Goal: Task Accomplishment & Management: Manage account settings

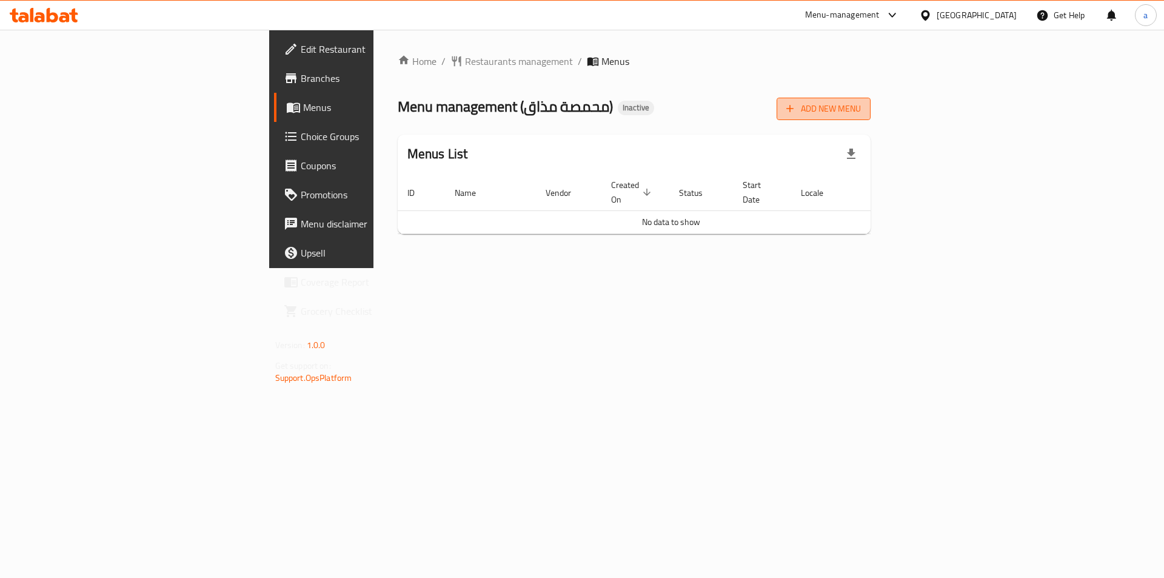
click at [870, 105] on button "Add New Menu" at bounding box center [824, 109] width 94 height 22
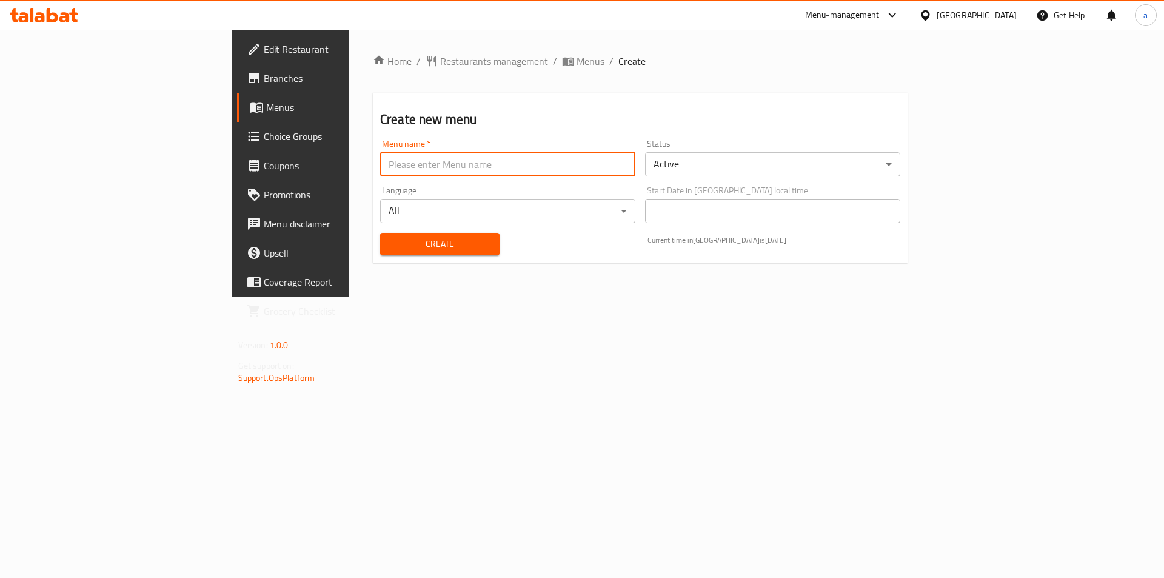
click at [470, 168] on input "text" at bounding box center [507, 164] width 255 height 24
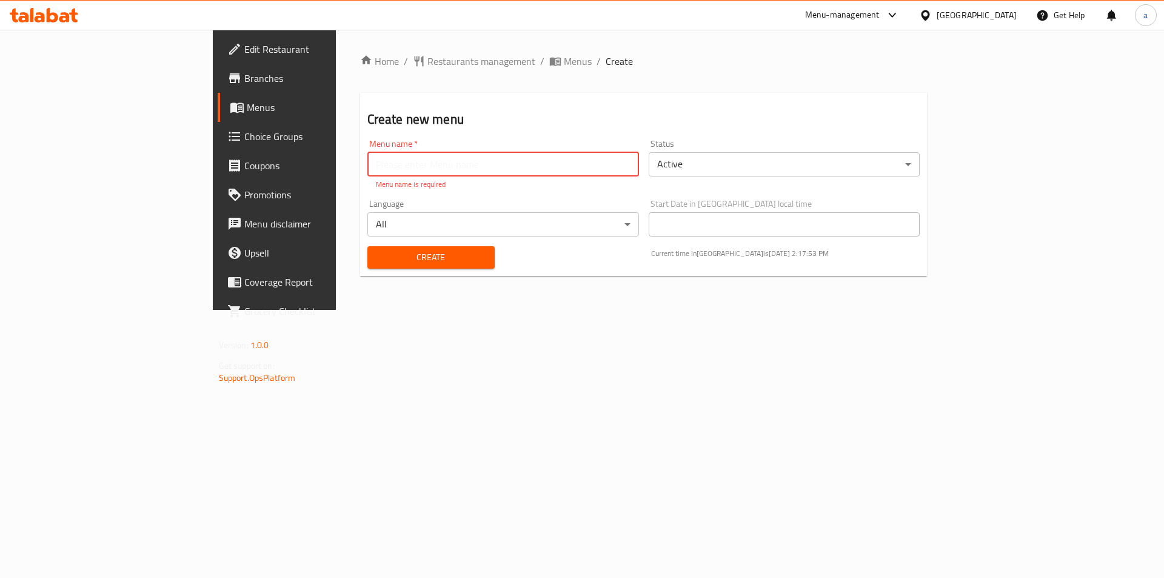
paste input "[PERSON_NAME]"
type input "[PERSON_NAME]"
click at [244, 55] on span "Edit Restaurant" at bounding box center [320, 49] width 153 height 15
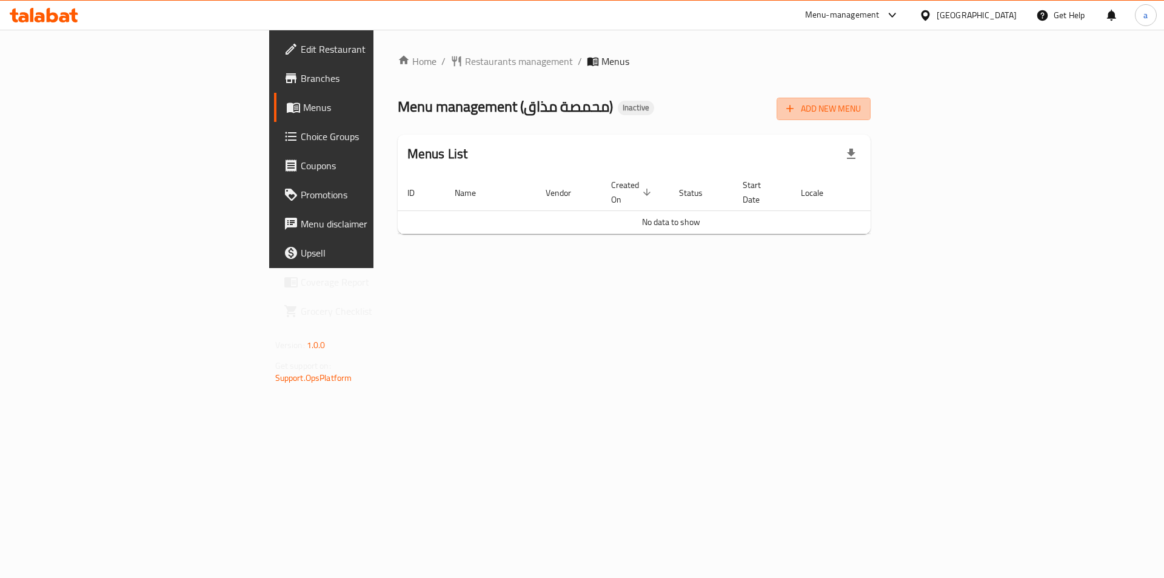
click at [861, 114] on span "Add New Menu" at bounding box center [823, 108] width 75 height 15
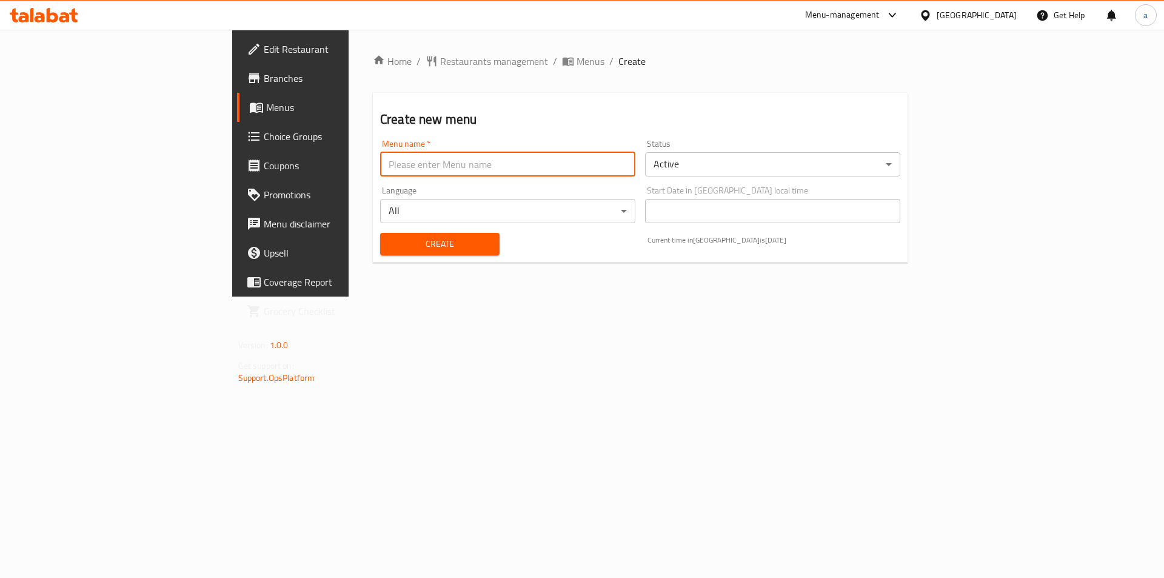
click at [512, 172] on input "text" at bounding box center [507, 164] width 255 height 24
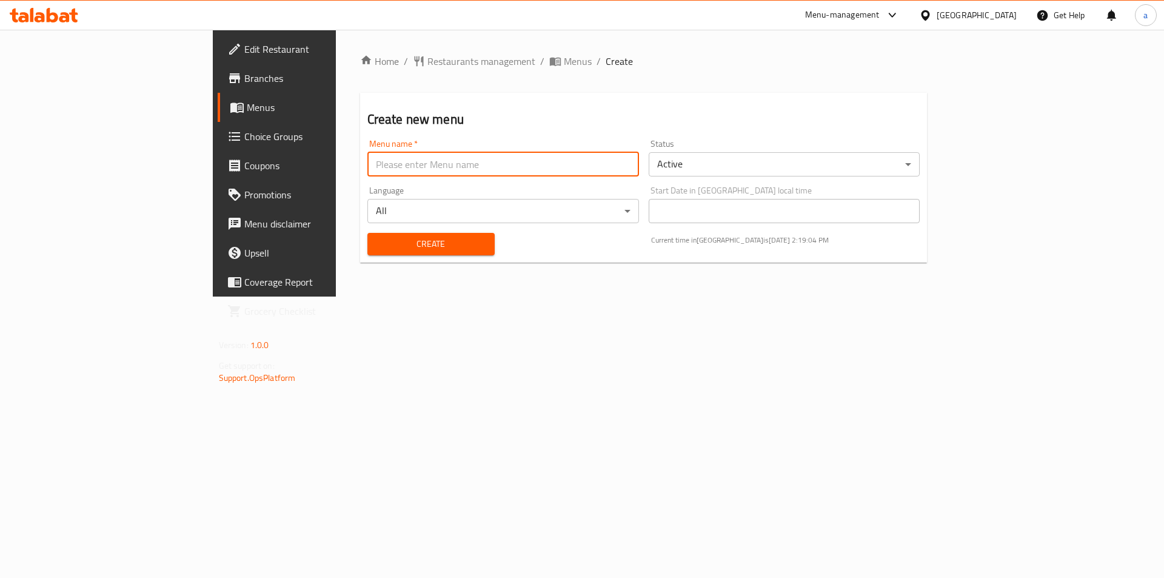
paste input "[PERSON_NAME]"
type input "[PERSON_NAME]"
click at [362, 182] on div "Language All ​" at bounding box center [502, 204] width 281 height 47
click at [367, 252] on button "Create" at bounding box center [430, 244] width 127 height 22
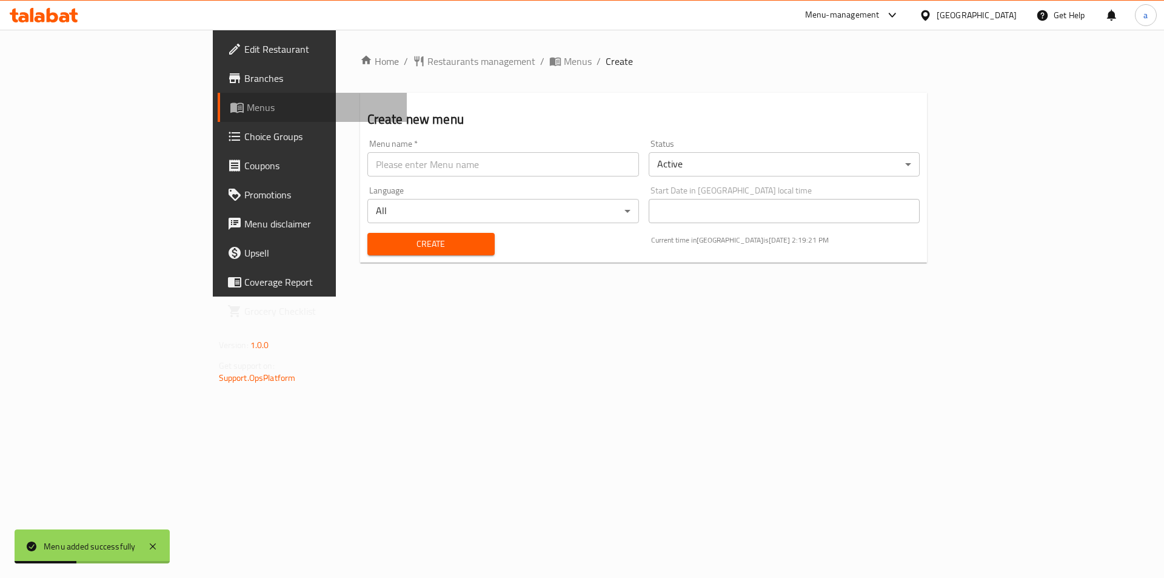
click at [247, 111] on span "Menus" at bounding box center [322, 107] width 151 height 15
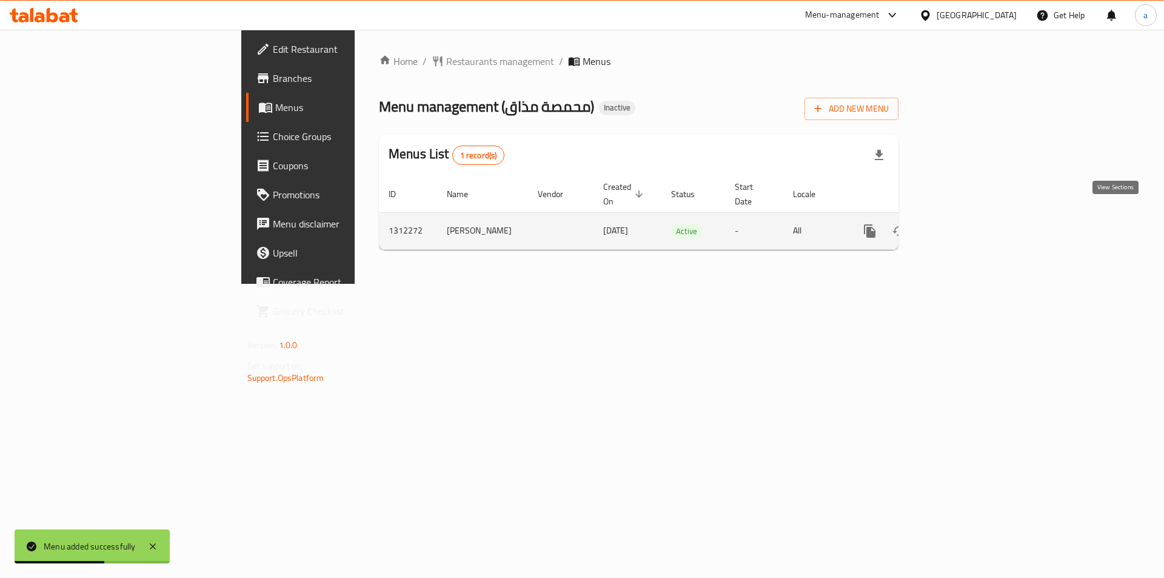
click at [964, 224] on icon "enhanced table" at bounding box center [957, 231] width 15 height 15
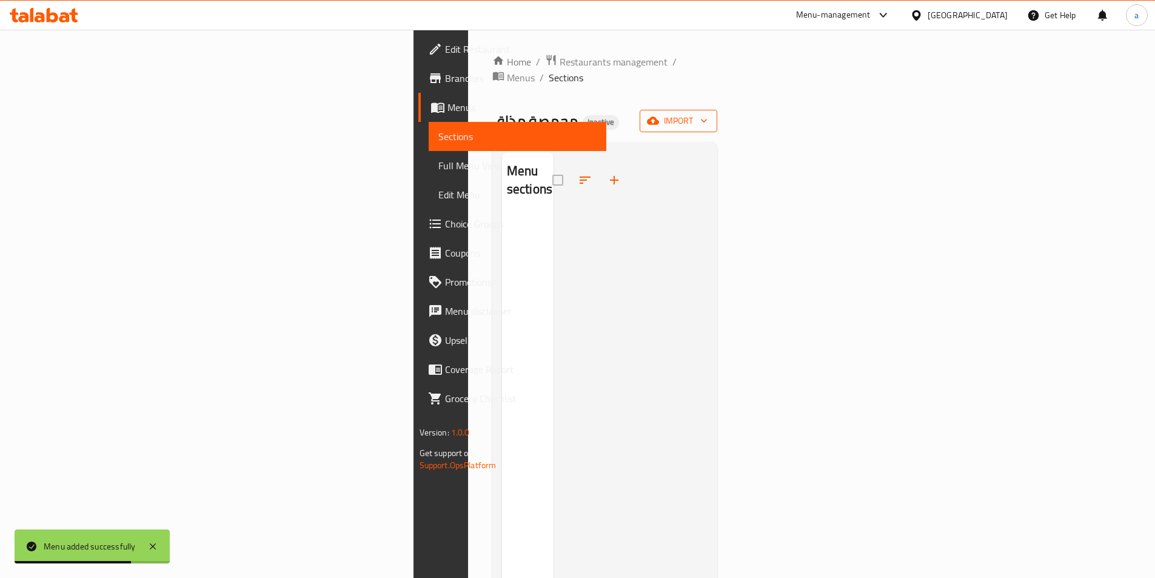
click at [659, 115] on icon "button" at bounding box center [653, 121] width 12 height 12
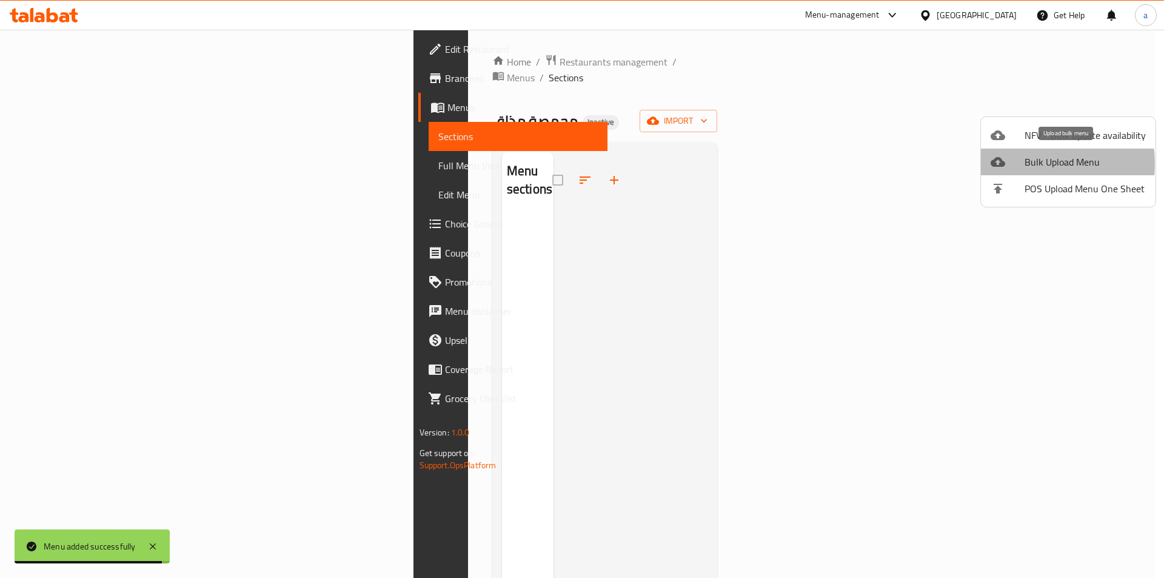
click at [1016, 164] on div at bounding box center [1008, 162] width 34 height 15
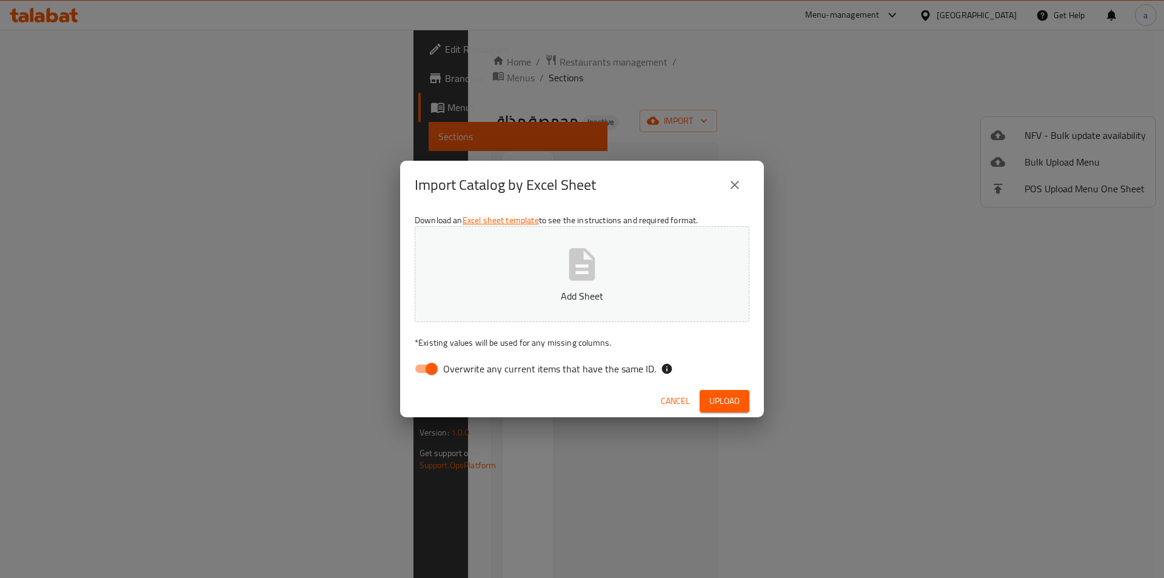
click at [427, 372] on input "Overwrite any current items that have the same ID." at bounding box center [431, 368] width 69 height 23
checkbox input "false"
click at [581, 263] on icon "button" at bounding box center [582, 264] width 26 height 32
click at [721, 395] on span "Upload" at bounding box center [724, 400] width 30 height 15
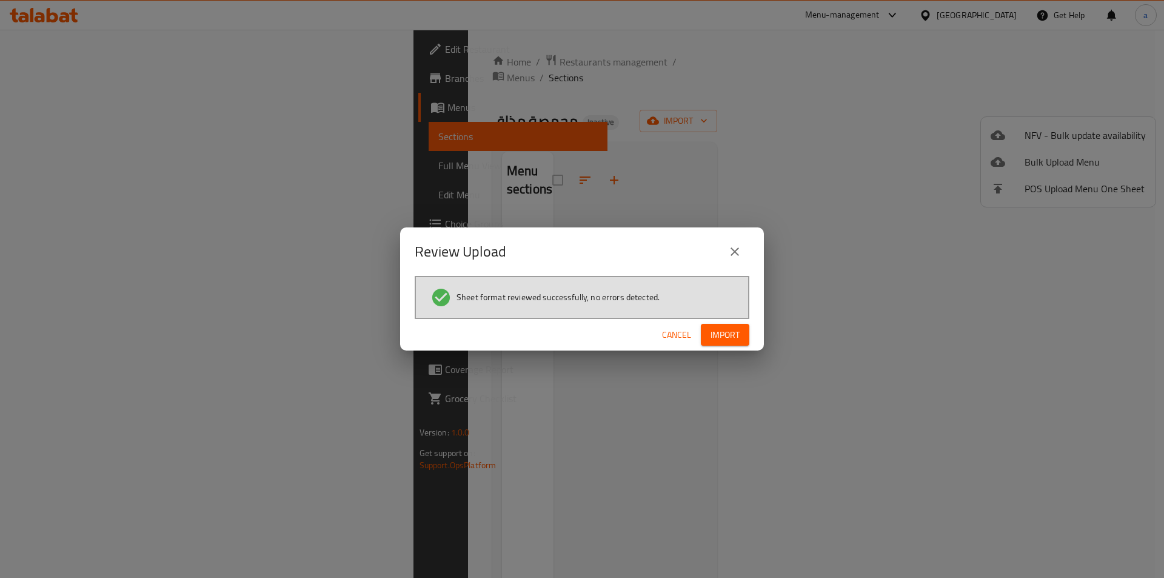
click at [707, 331] on button "Import" at bounding box center [725, 335] width 48 height 22
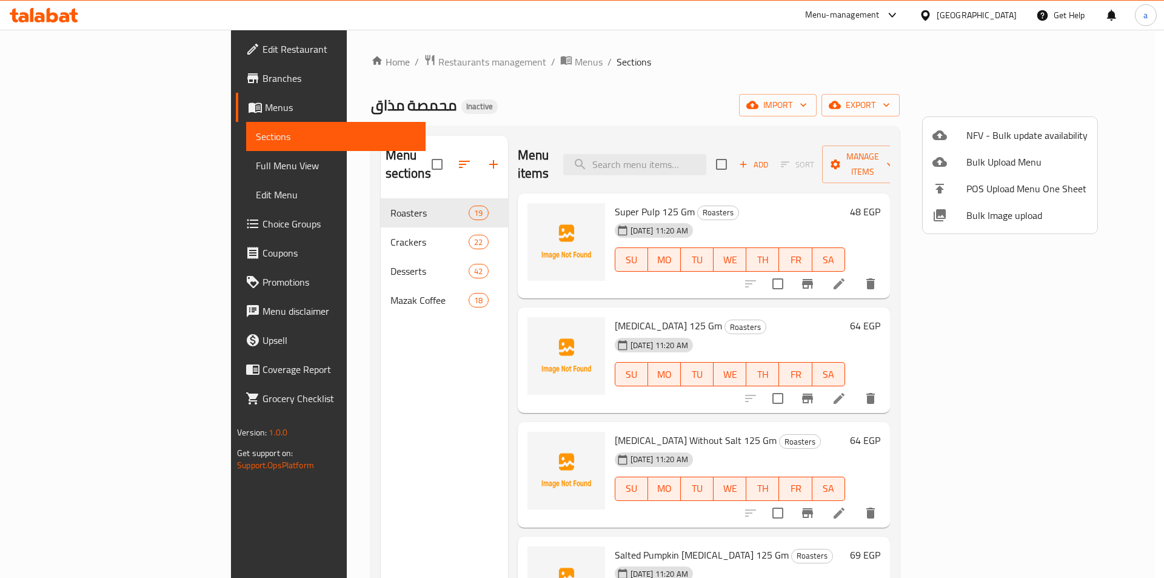
click at [895, 66] on div at bounding box center [582, 289] width 1164 height 578
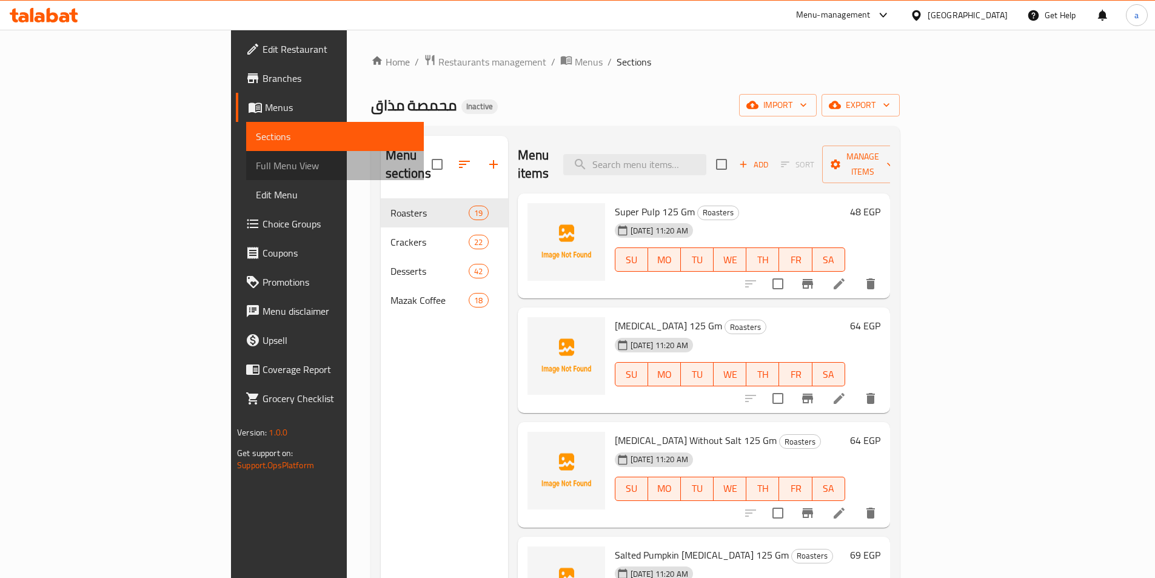
click at [256, 162] on span "Full Menu View" at bounding box center [335, 165] width 158 height 15
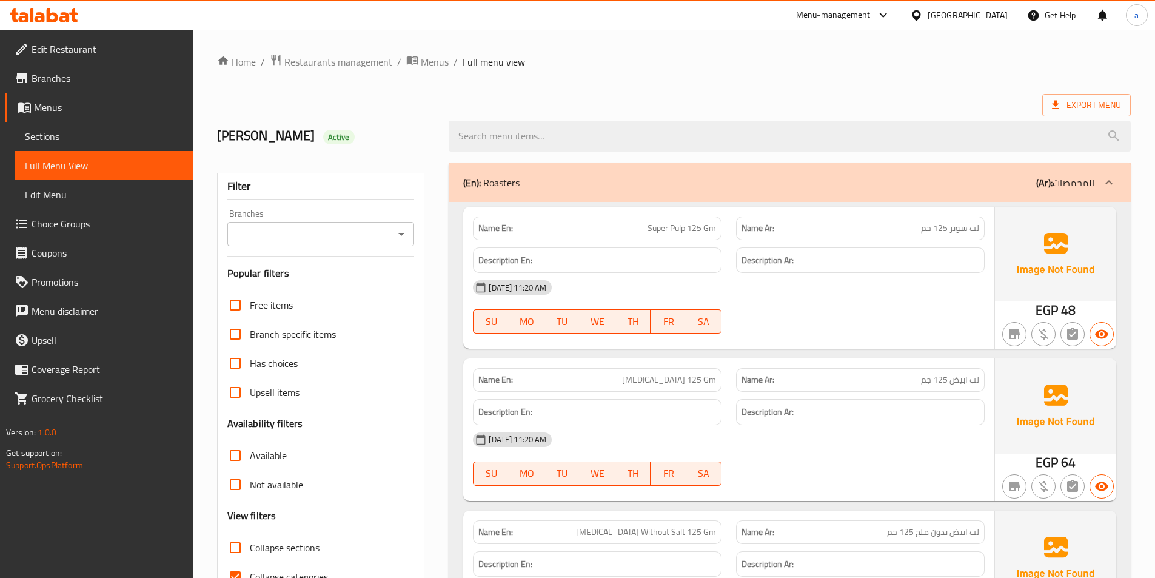
scroll to position [242, 0]
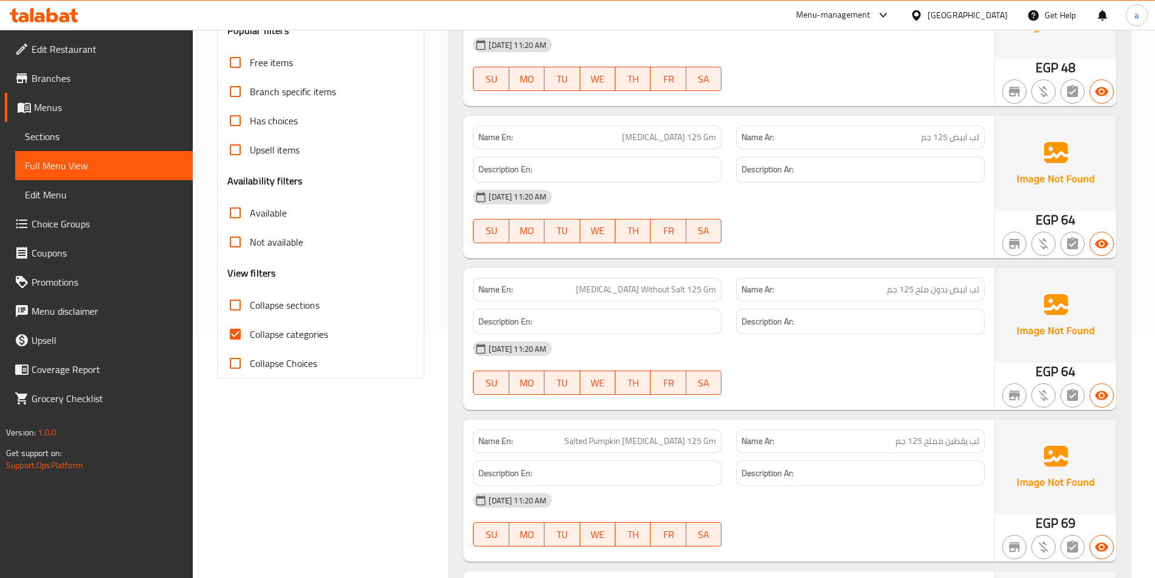
click at [235, 337] on input "Collapse categories" at bounding box center [235, 333] width 29 height 29
checkbox input "false"
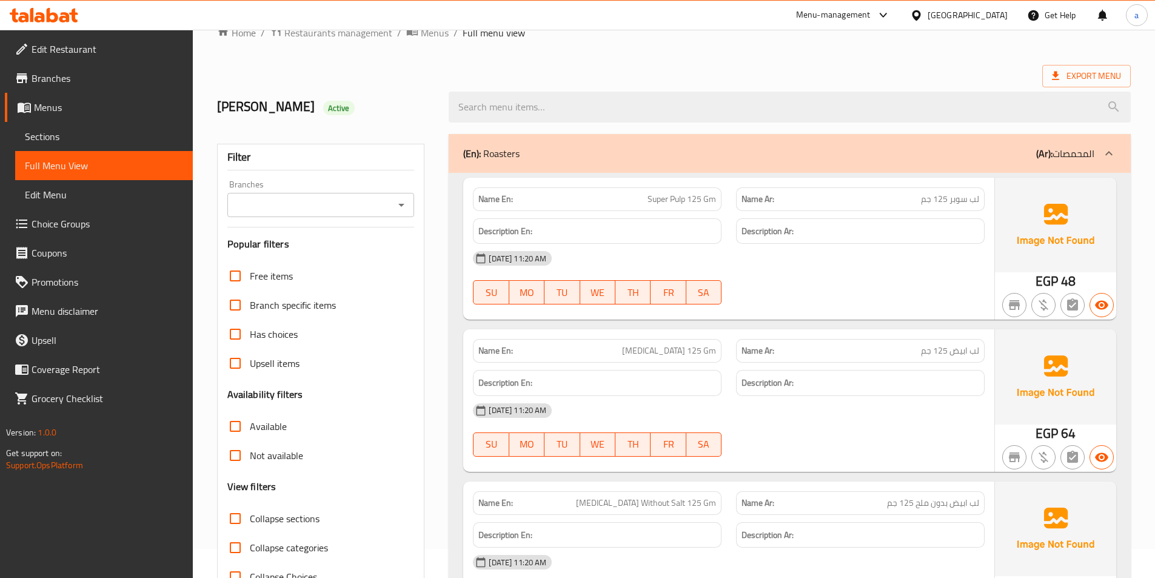
scroll to position [0, 0]
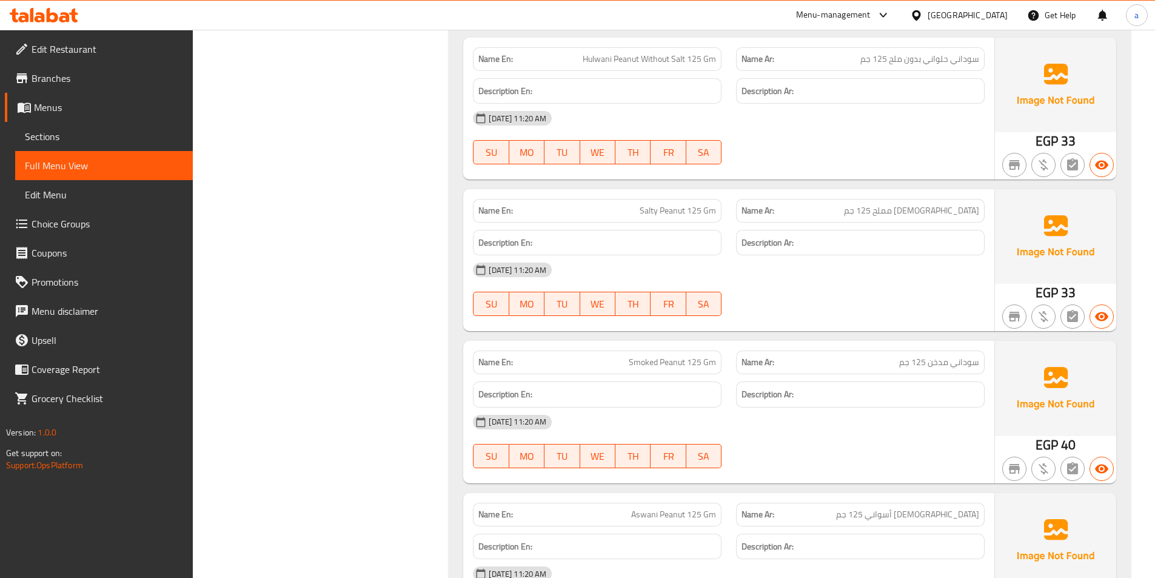
scroll to position [1382, 0]
click at [1124, 249] on div "Name En: Super [MEDICAL_DATA] 125 Gm Name Ar: لب سوبر 125 جم Description En: De…" at bounding box center [790, 271] width 682 height 2903
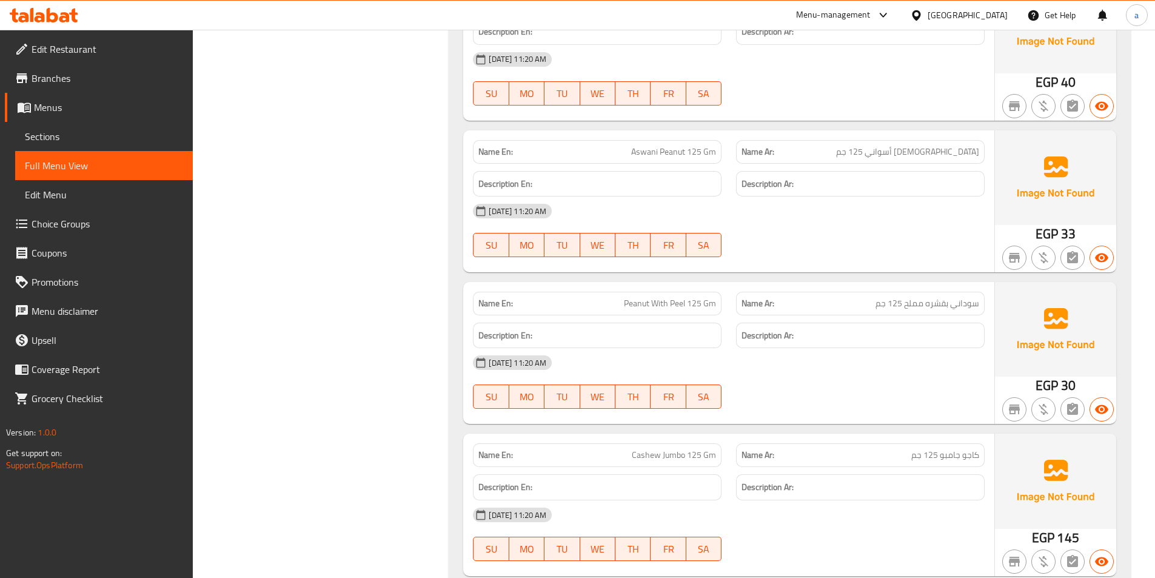
scroll to position [1770, 0]
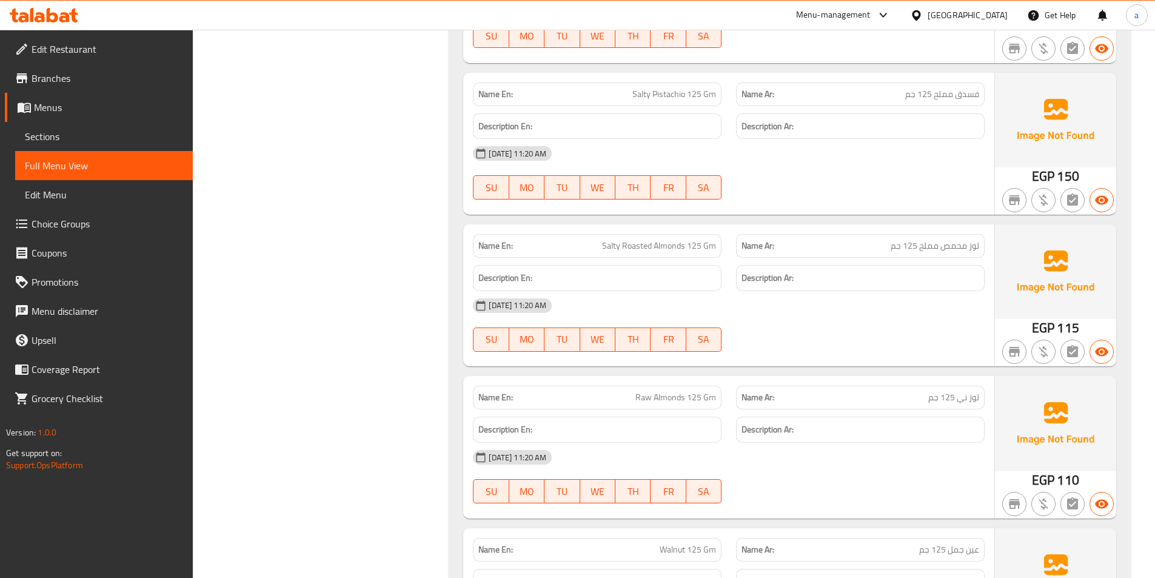
scroll to position [2279, 0]
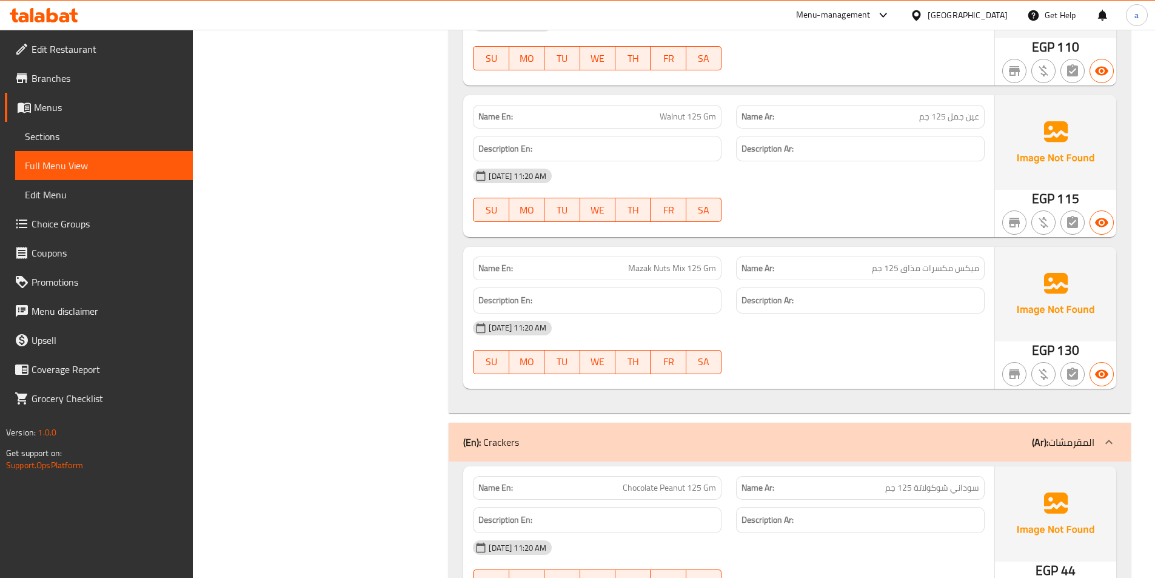
scroll to position [2716, 0]
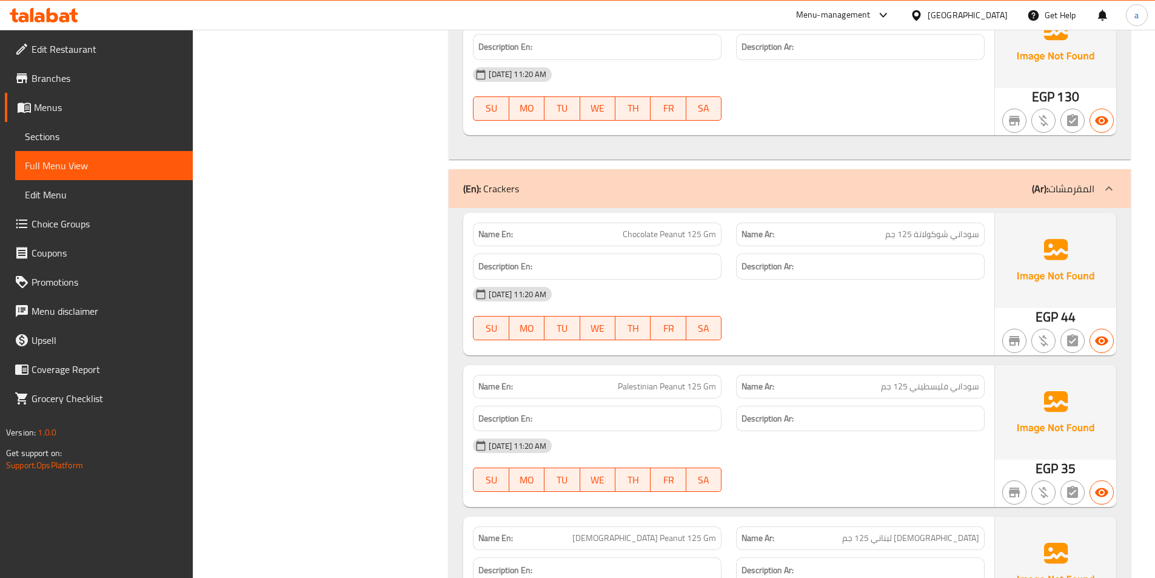
scroll to position [3019, 0]
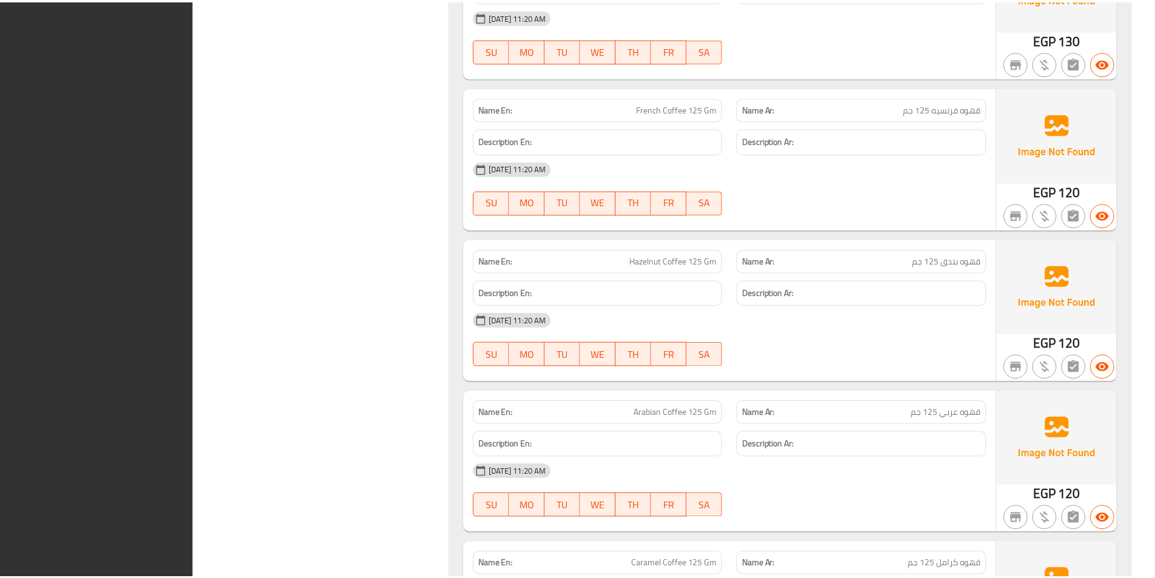
scroll to position [15199, 0]
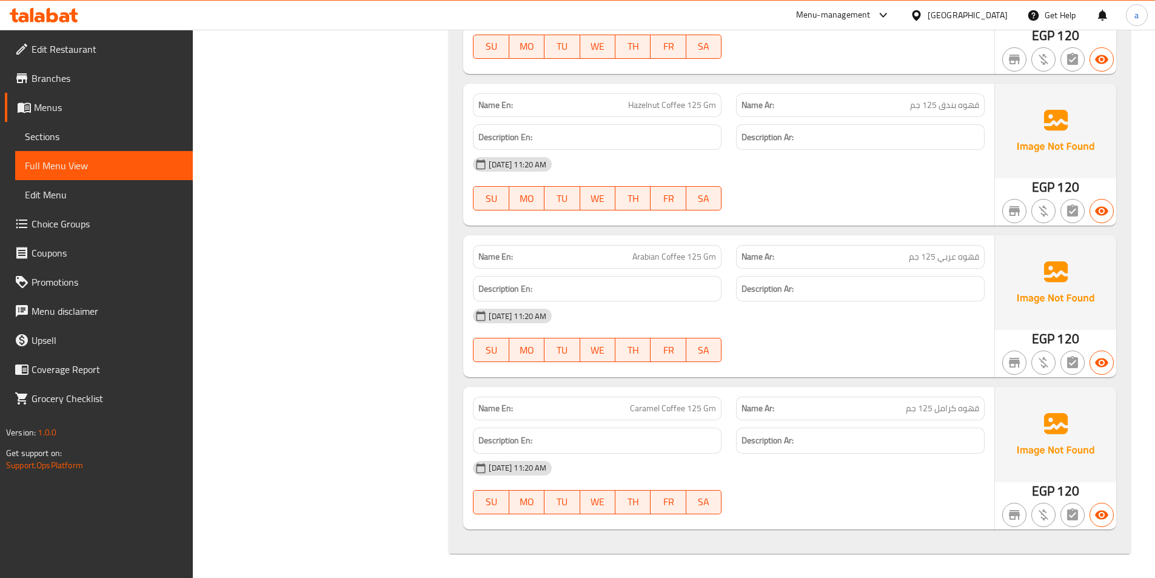
click at [86, 82] on span "Branches" at bounding box center [108, 78] width 152 height 15
